Goal: Navigation & Orientation: Find specific page/section

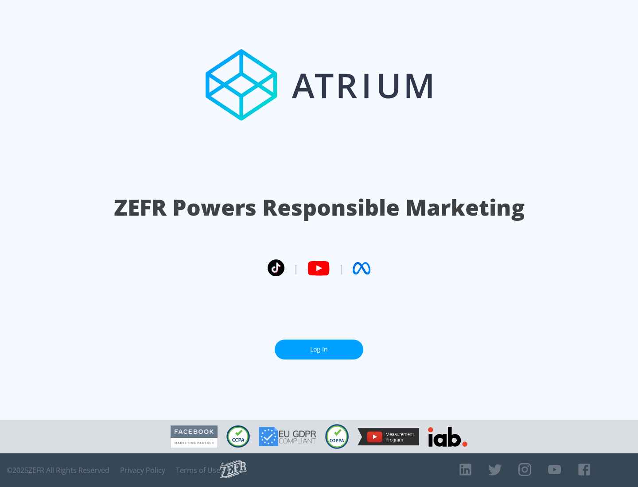
click at [319, 350] on link "Log In" at bounding box center [319, 350] width 89 height 20
